Goal: Information Seeking & Learning: Learn about a topic

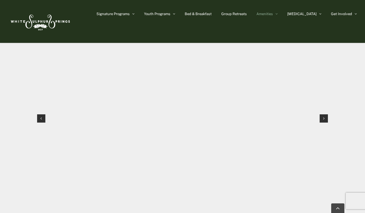
scroll to position [553, 0]
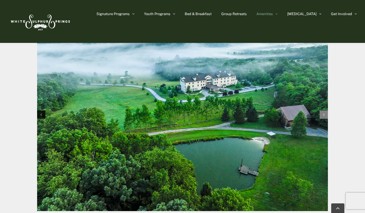
click at [325, 110] on div "Next slide" at bounding box center [324, 114] width 8 height 8
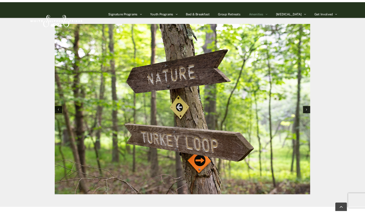
scroll to position [548, 0]
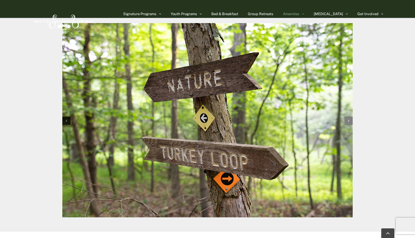
click at [349, 119] on icon "Next slide" at bounding box center [348, 121] width 1 height 4
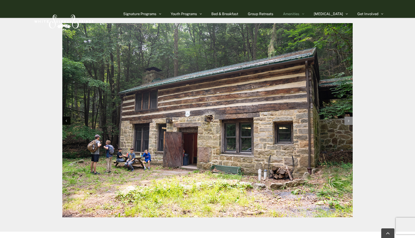
click at [349, 119] on icon "Next slide" at bounding box center [348, 121] width 1 height 4
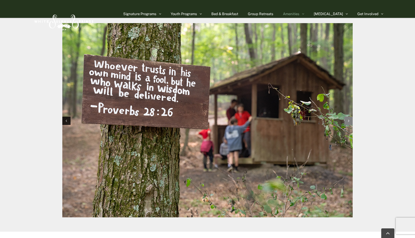
click at [349, 119] on icon "Next slide" at bounding box center [348, 121] width 1 height 4
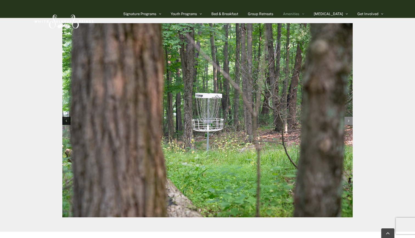
click at [349, 119] on icon "Next slide" at bounding box center [348, 121] width 1 height 4
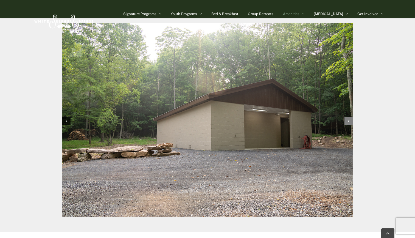
click at [349, 119] on icon "Next slide" at bounding box center [348, 121] width 1 height 4
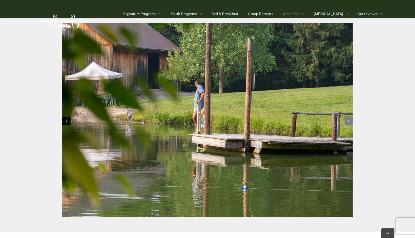
click at [349, 119] on icon "Next slide" at bounding box center [348, 121] width 1 height 4
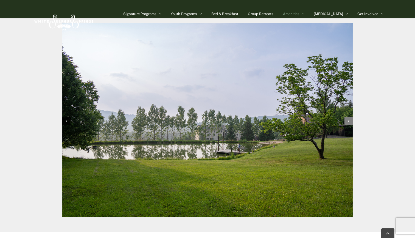
click at [349, 119] on icon "Next slide" at bounding box center [348, 121] width 1 height 4
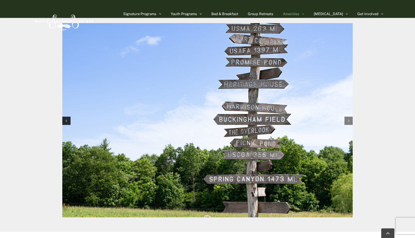
click at [349, 119] on icon "Next slide" at bounding box center [348, 121] width 1 height 4
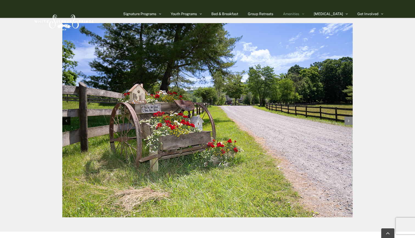
click at [349, 119] on icon "Next slide" at bounding box center [348, 121] width 1 height 4
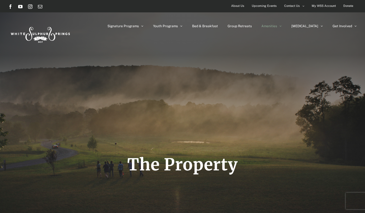
scroll to position [0, 0]
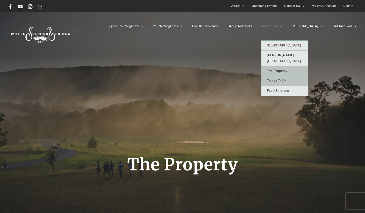
click at [286, 79] on span "Things To Do" at bounding box center [277, 81] width 20 height 4
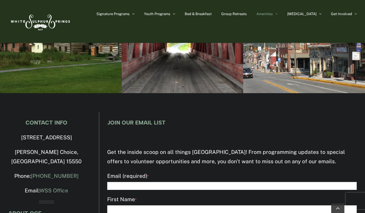
scroll to position [1897, 0]
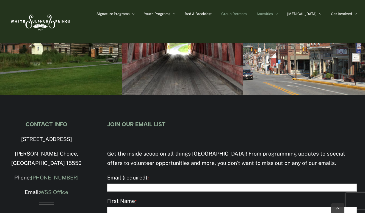
click at [247, 12] on span "Group Retreats" at bounding box center [234, 14] width 26 height 4
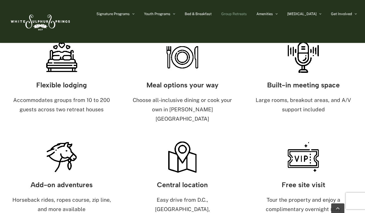
scroll to position [342, 0]
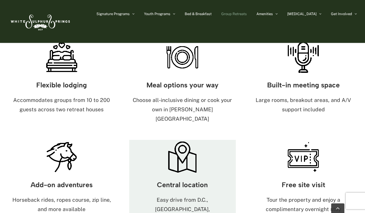
click at [181, 140] on img at bounding box center [182, 157] width 34 height 34
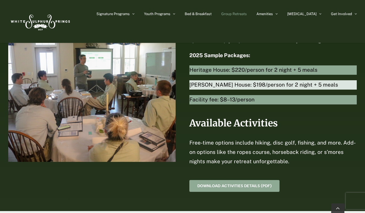
scroll to position [1234, 0]
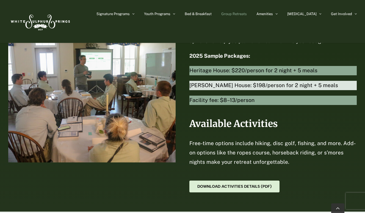
click at [245, 184] on span "Download Activities Details (PDF)" at bounding box center [234, 186] width 74 height 5
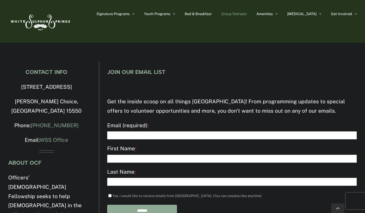
scroll to position [2018, 0]
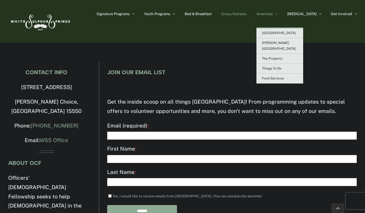
click at [273, 12] on span "Amenities" at bounding box center [264, 14] width 16 height 4
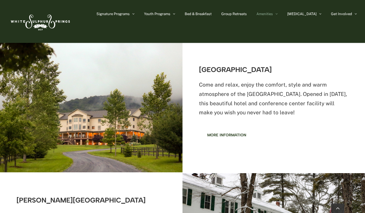
scroll to position [187, 0]
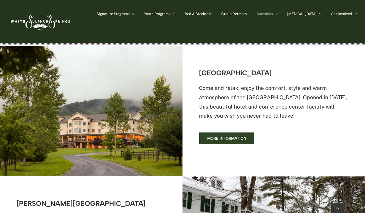
click at [223, 134] on link "More information" at bounding box center [226, 138] width 55 height 12
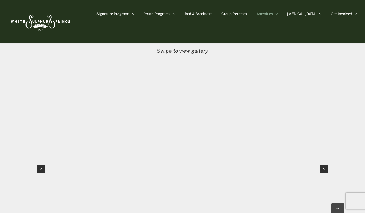
scroll to position [519, 0]
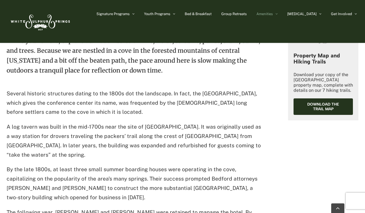
scroll to position [209, 0]
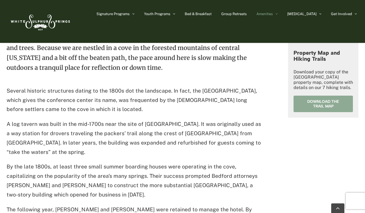
click at [310, 104] on span "Download the trail map" at bounding box center [322, 103] width 43 height 9
